Goal: Information Seeking & Learning: Learn about a topic

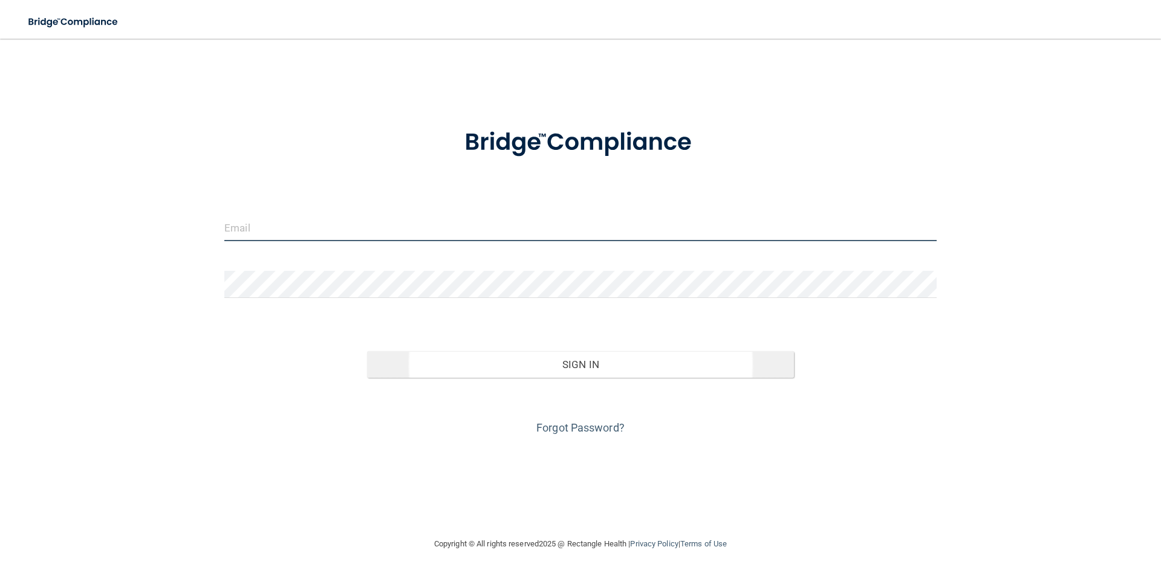
type input "[PERSON_NAME][EMAIL_ADDRESS][DOMAIN_NAME]"
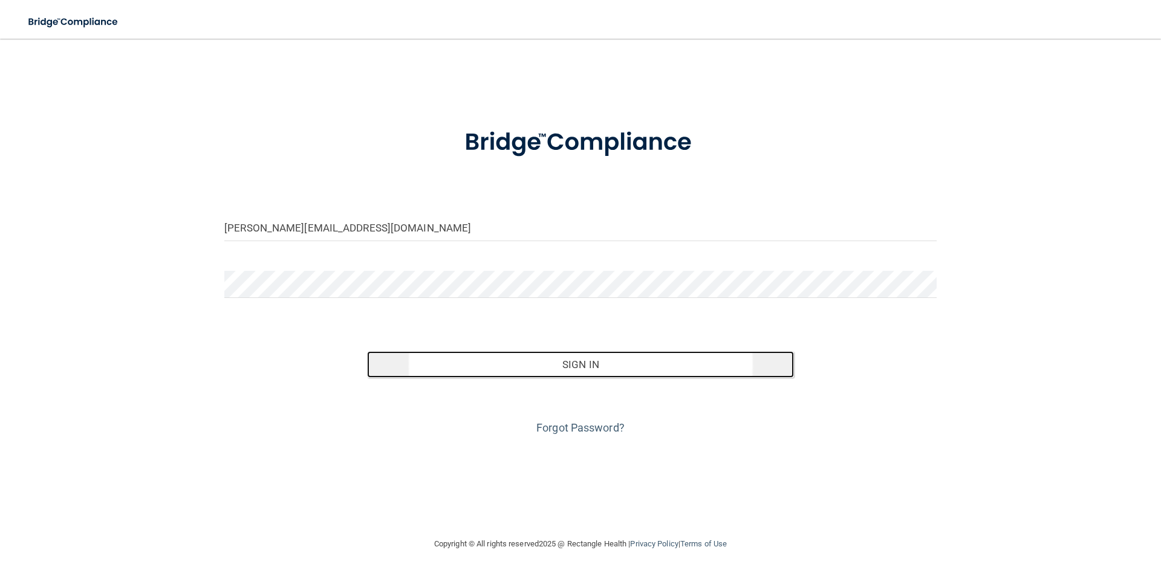
click at [586, 370] on button "Sign In" at bounding box center [581, 364] width 428 height 27
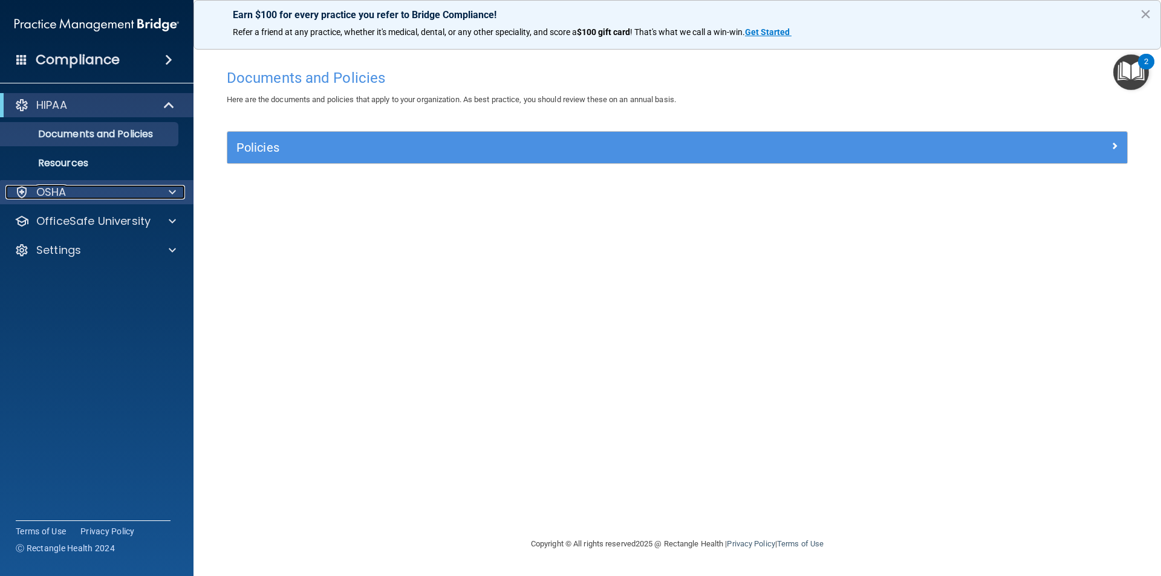
click at [68, 191] on div "OSHA" at bounding box center [80, 192] width 150 height 15
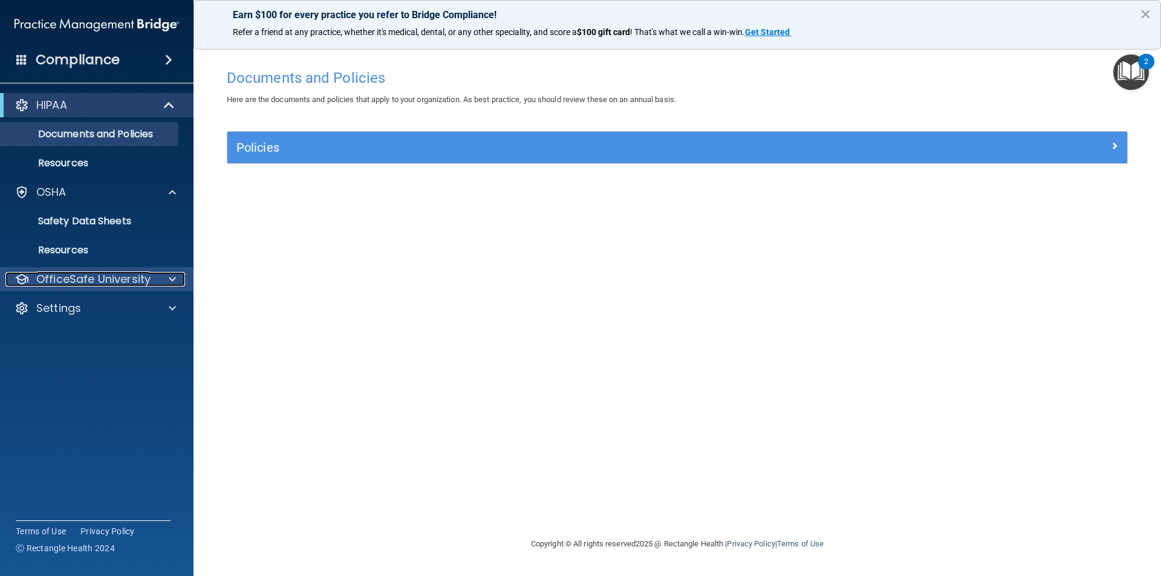
click at [121, 277] on p "OfficeSafe University" at bounding box center [93, 279] width 114 height 15
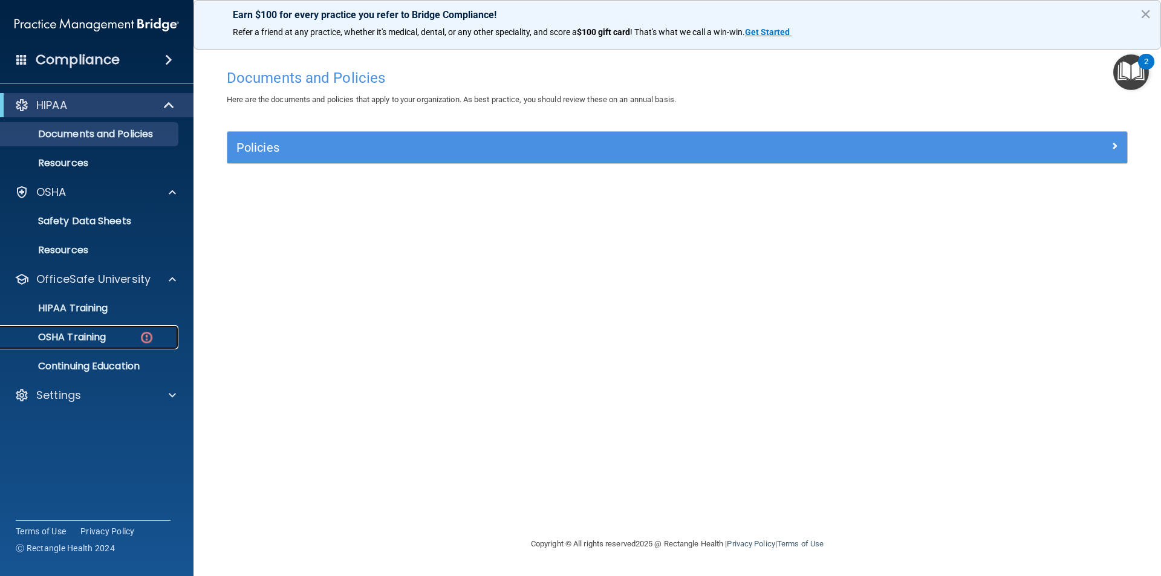
click at [93, 338] on p "OSHA Training" at bounding box center [57, 337] width 98 height 12
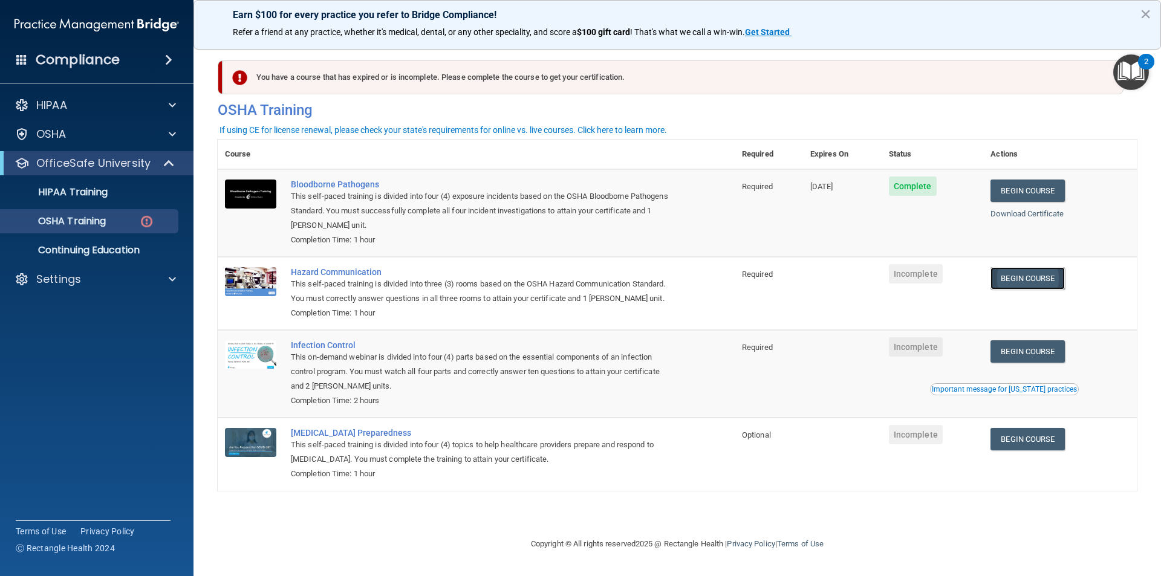
click at [1044, 275] on link "Begin Course" at bounding box center [1028, 278] width 74 height 22
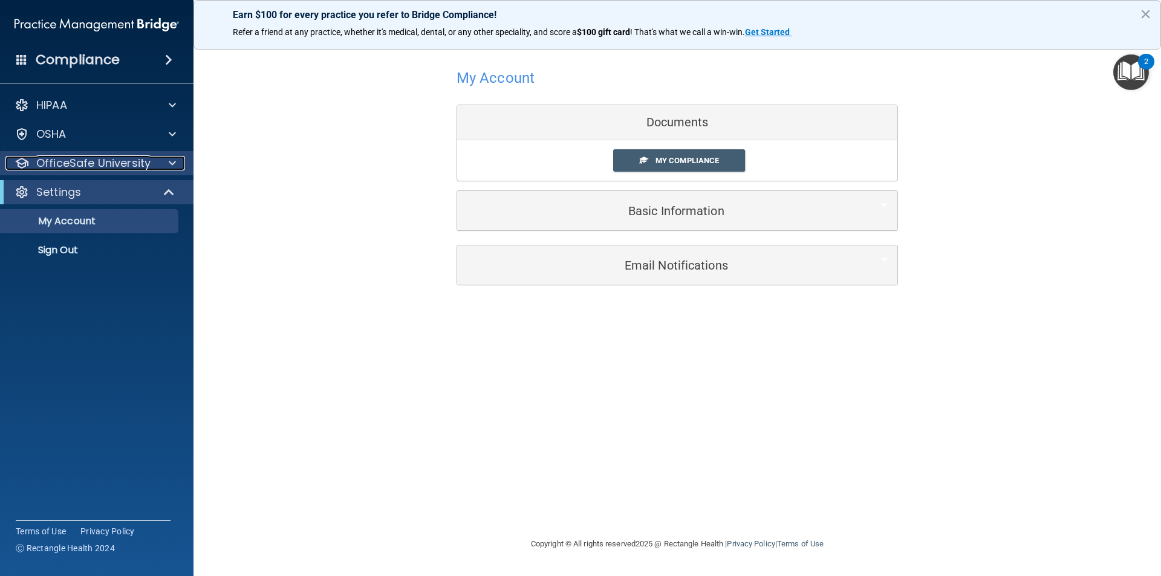
click at [85, 163] on p "OfficeSafe University" at bounding box center [93, 163] width 114 height 15
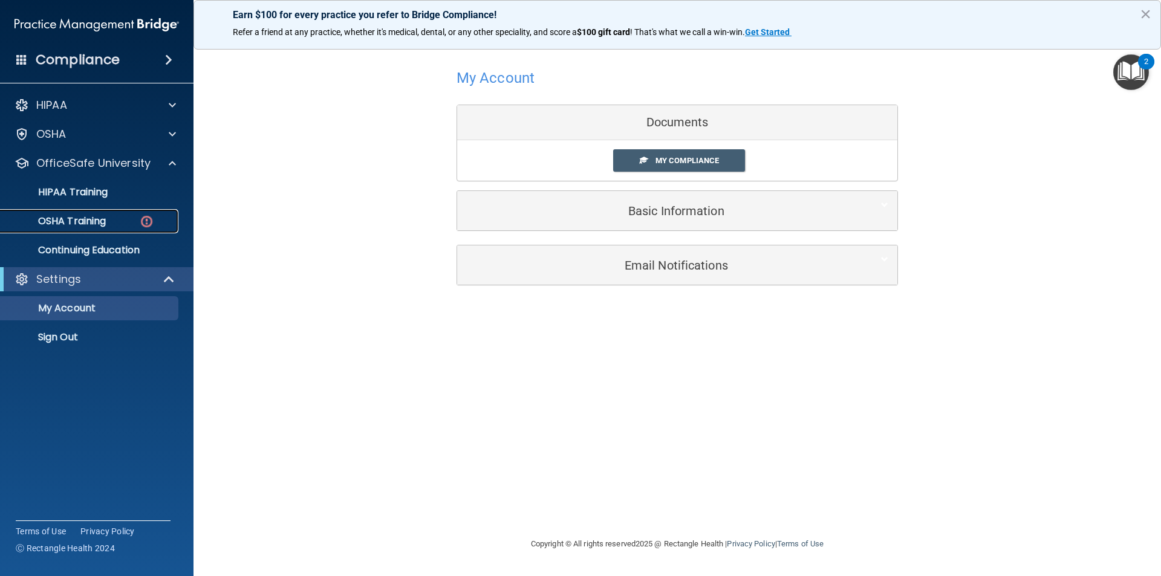
click at [96, 220] on p "OSHA Training" at bounding box center [57, 221] width 98 height 12
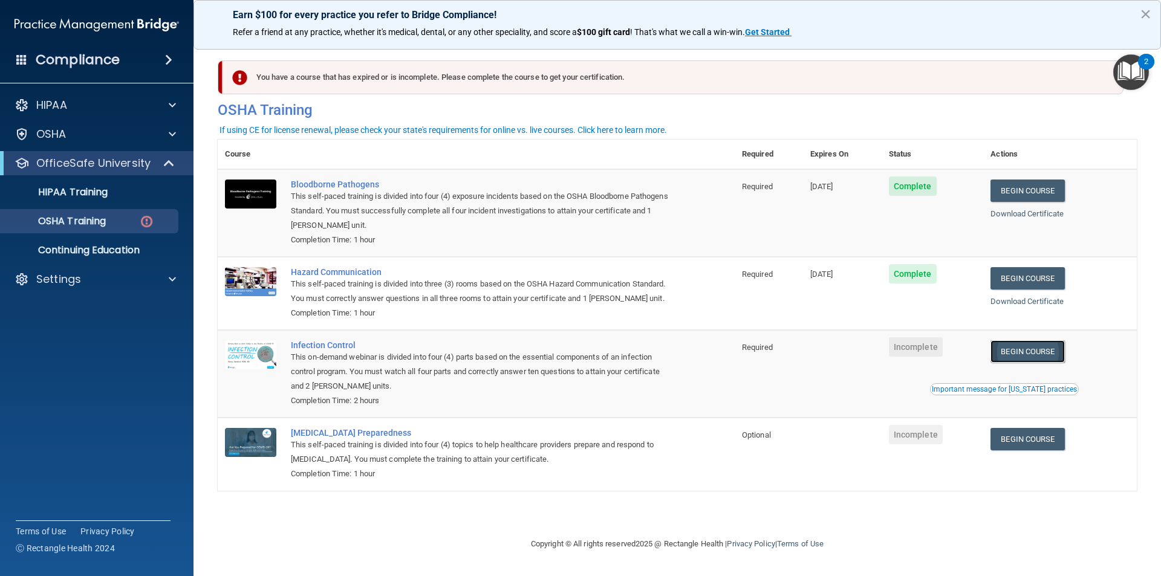
click at [1032, 350] on link "Begin Course" at bounding box center [1028, 352] width 74 height 22
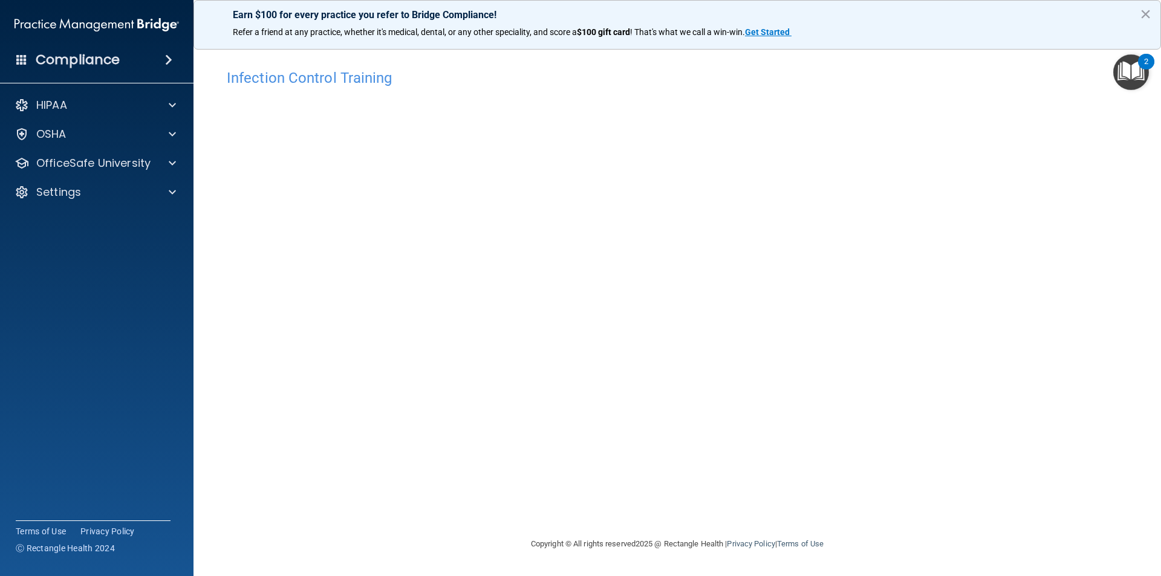
click at [1017, 290] on div "Infection Control Training This course doesn’t expire until . Are you sure you …" at bounding box center [677, 300] width 919 height 474
click at [956, 338] on div "Infection Control Training This course doesn’t expire until . Are you sure you …" at bounding box center [677, 300] width 919 height 474
drag, startPoint x: 963, startPoint y: 184, endPoint x: 965, endPoint y: 176, distance: 8.7
click at [964, 180] on div "Infection Control Training This course doesn’t expire until . Are you sure you …" at bounding box center [677, 300] width 919 height 474
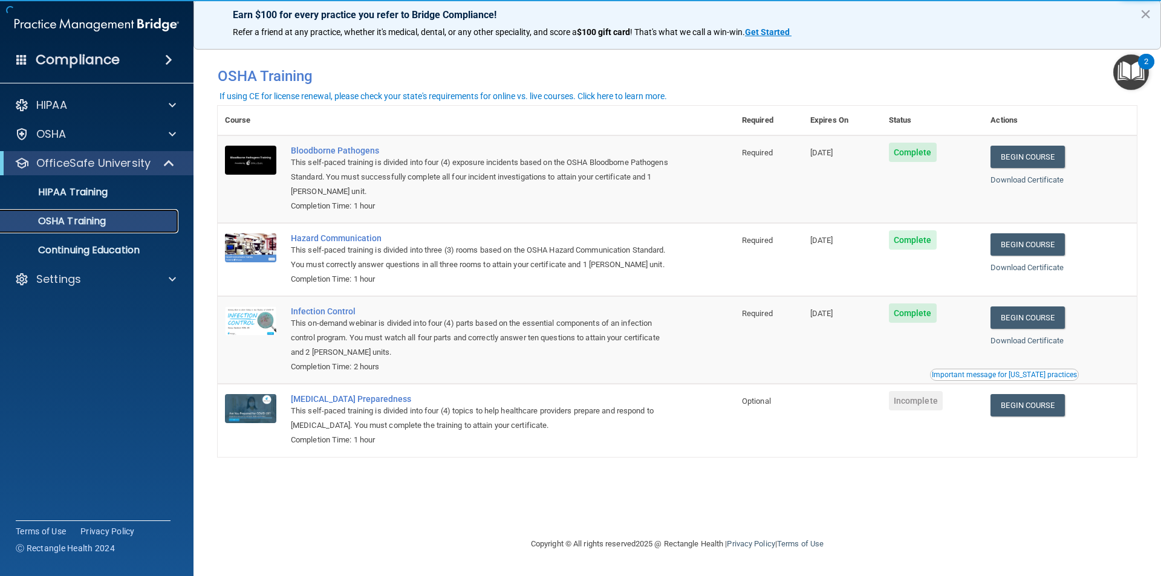
click at [103, 231] on link "OSHA Training" at bounding box center [83, 221] width 191 height 24
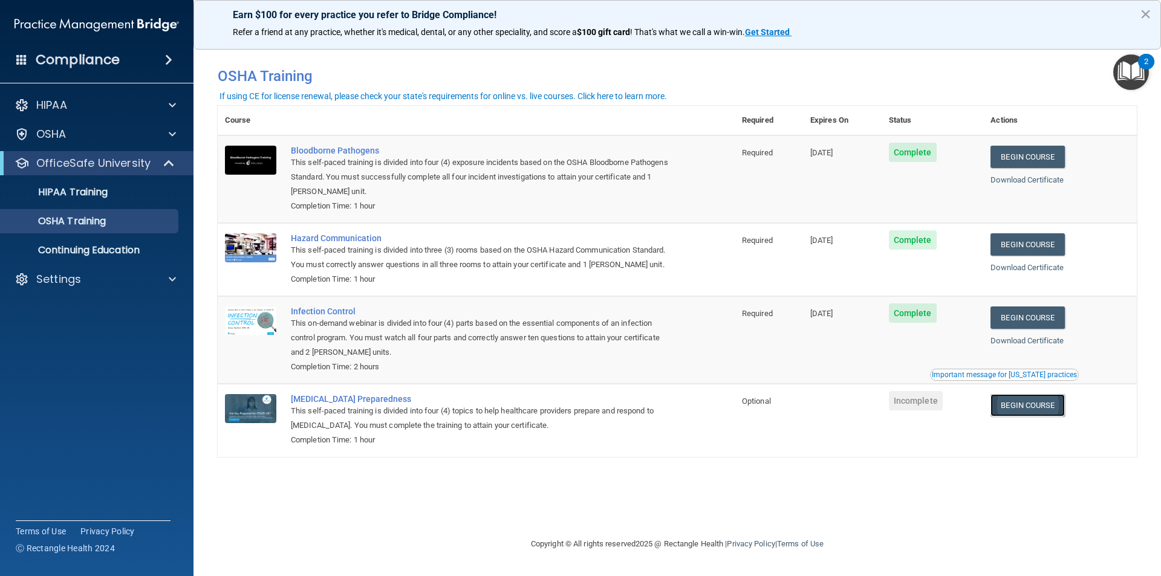
click at [1046, 408] on link "Begin Course" at bounding box center [1028, 405] width 74 height 22
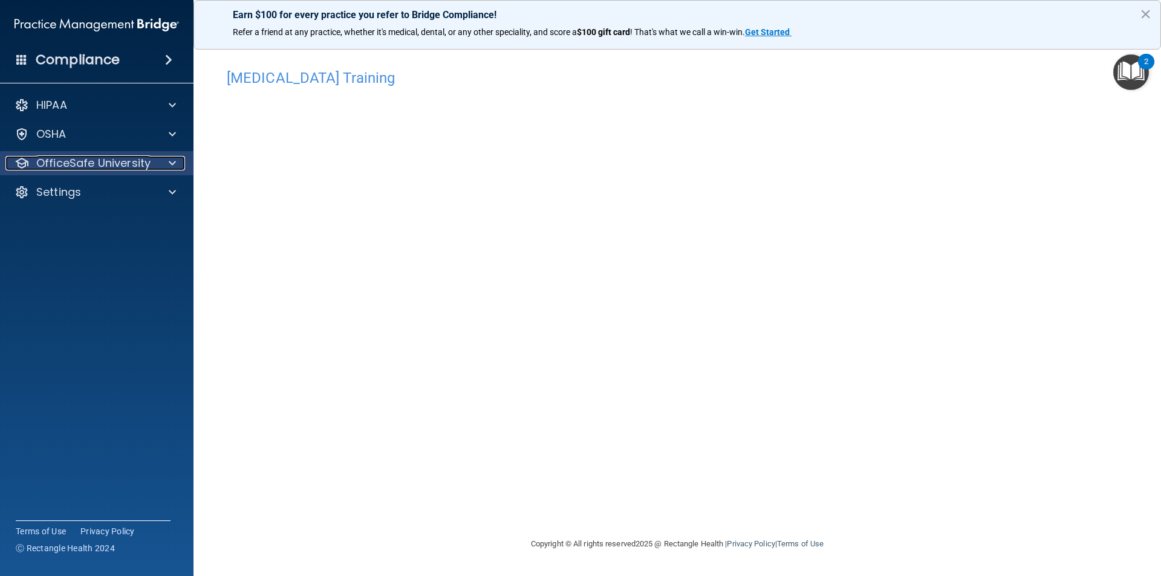
click at [71, 164] on p "OfficeSafe University" at bounding box center [93, 163] width 114 height 15
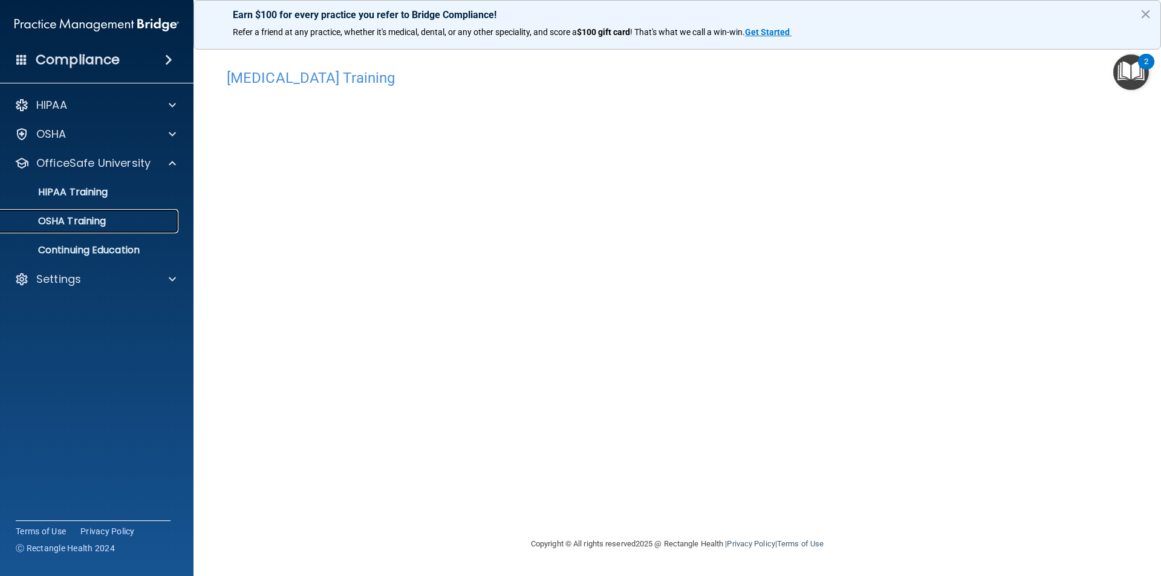
click at [90, 223] on p "OSHA Training" at bounding box center [57, 221] width 98 height 12
